Goal: Register for event/course

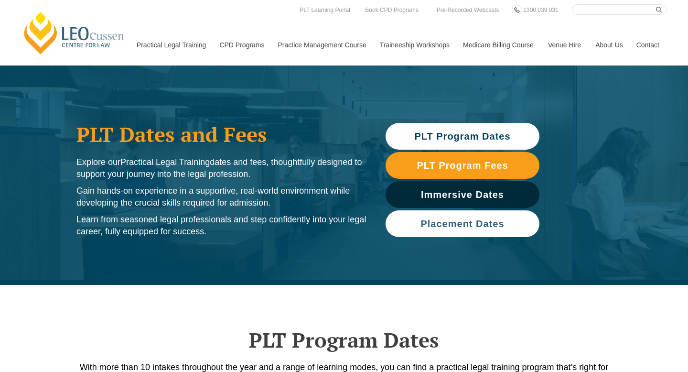
click at [428, 222] on span "Placement Dates" at bounding box center [463, 224] width 84 height 10
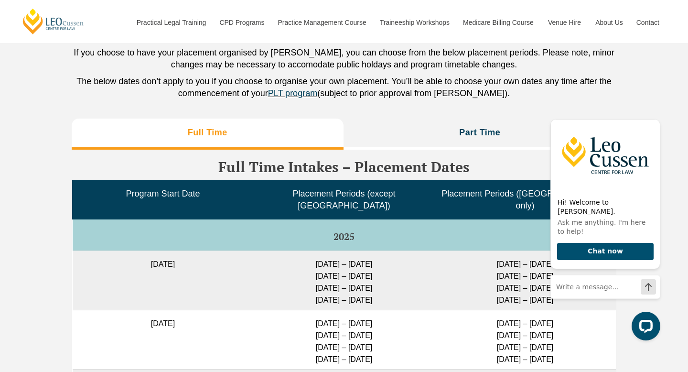
scroll to position [2325, 0]
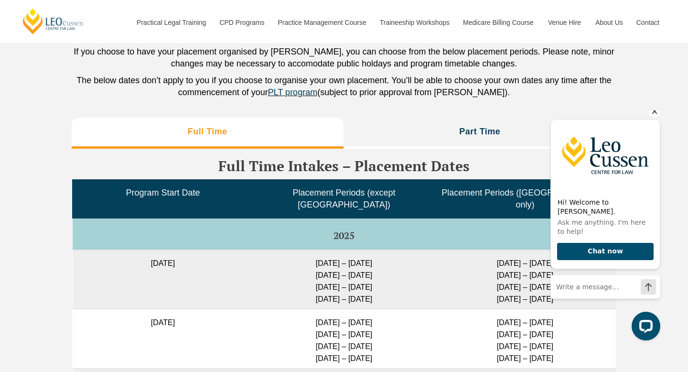
click at [658, 117] on icon "Hide greeting" at bounding box center [654, 111] width 11 height 11
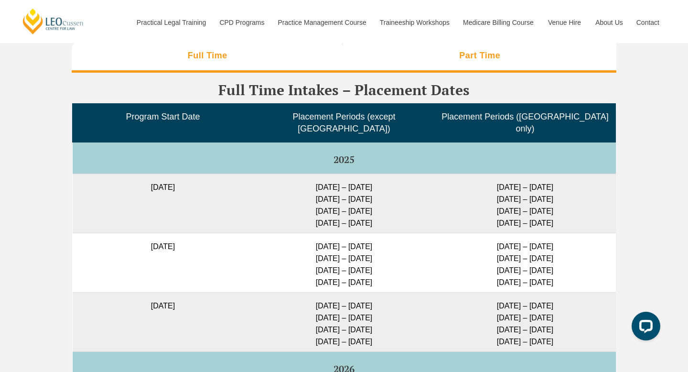
scroll to position [2403, 0]
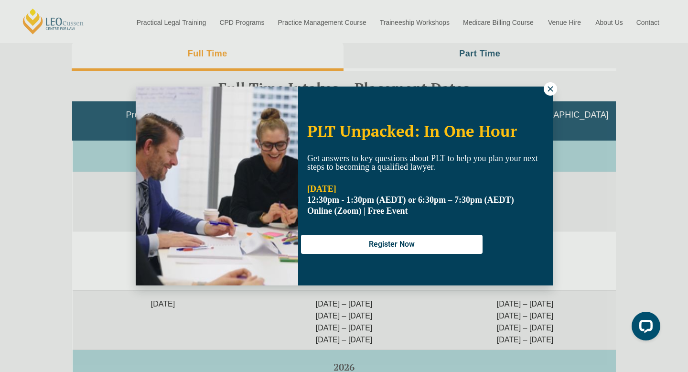
click at [548, 88] on icon at bounding box center [550, 89] width 9 height 9
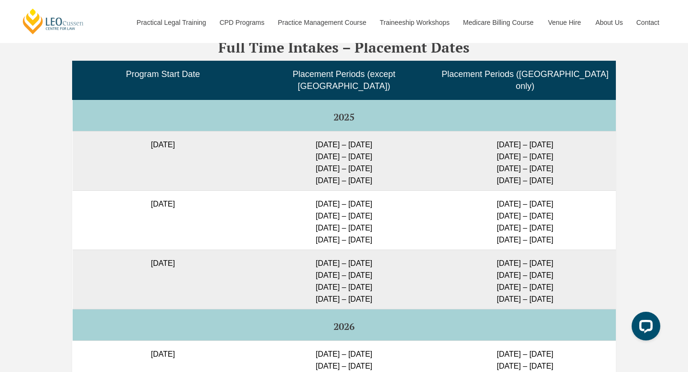
scroll to position [2446, 0]
